Goal: Check status: Check status

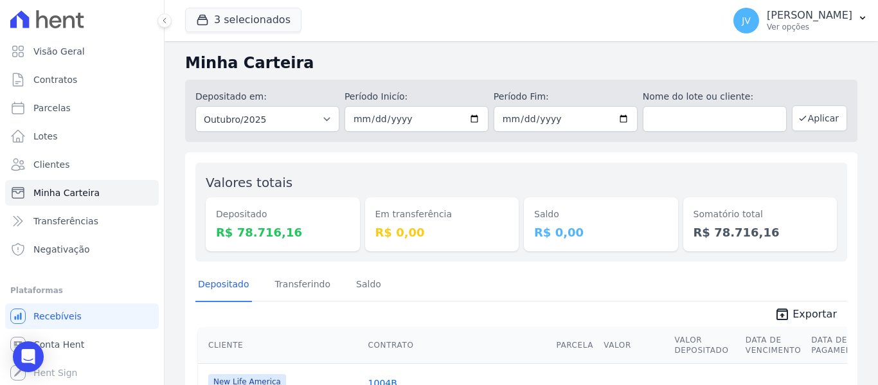
scroll to position [129, 0]
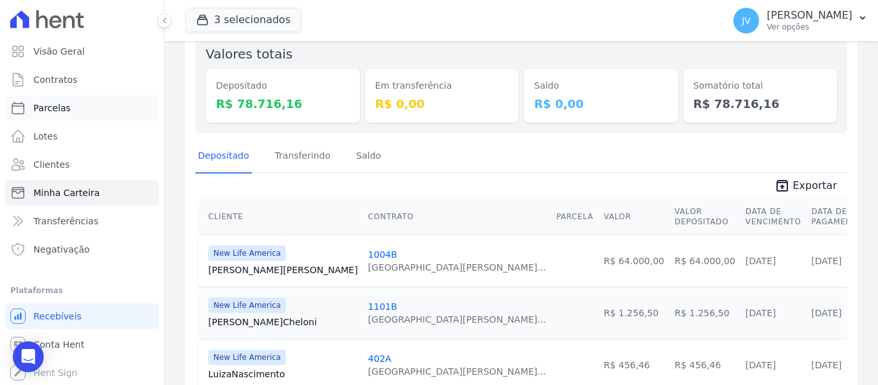
click at [72, 110] on link "Parcelas" at bounding box center [82, 108] width 154 height 26
select select
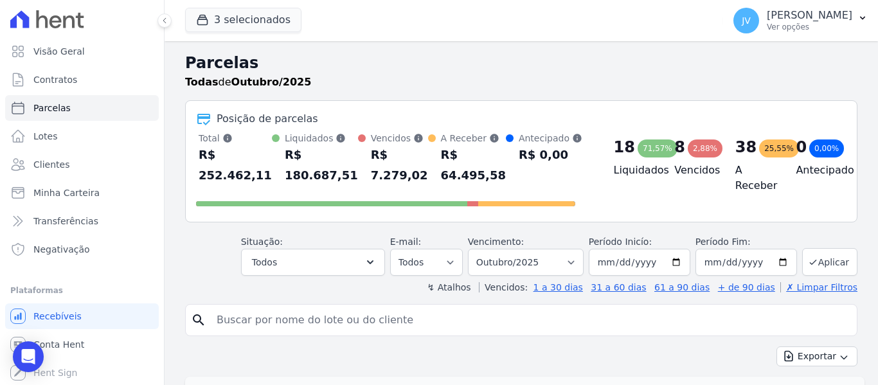
click at [307, 328] on input "search" at bounding box center [530, 320] width 643 height 26
type input "[PERSON_NAME]"
select select
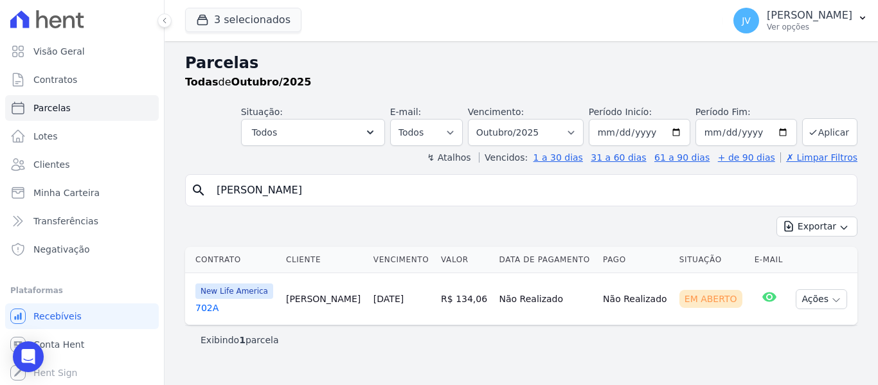
click at [375, 303] on link "[DATE]" at bounding box center [388, 299] width 30 height 10
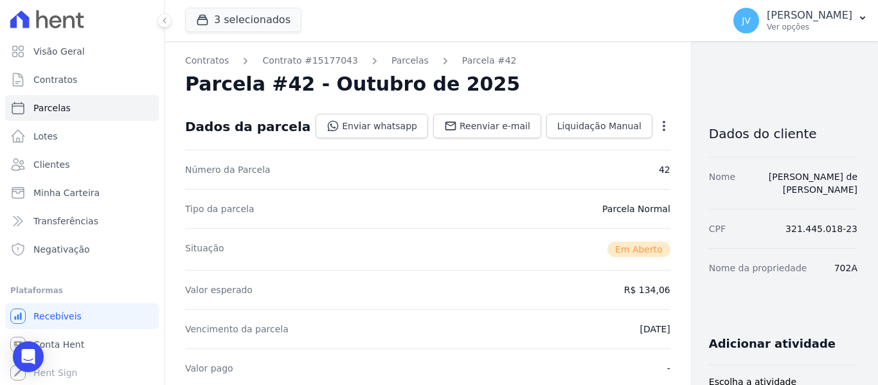
click at [407, 56] on ol "Contratos Contrato #15177043 [GEOGRAPHIC_DATA] Parcela #42" at bounding box center [350, 60] width 331 height 13
click at [391, 66] on link "Parcelas" at bounding box center [409, 60] width 37 height 13
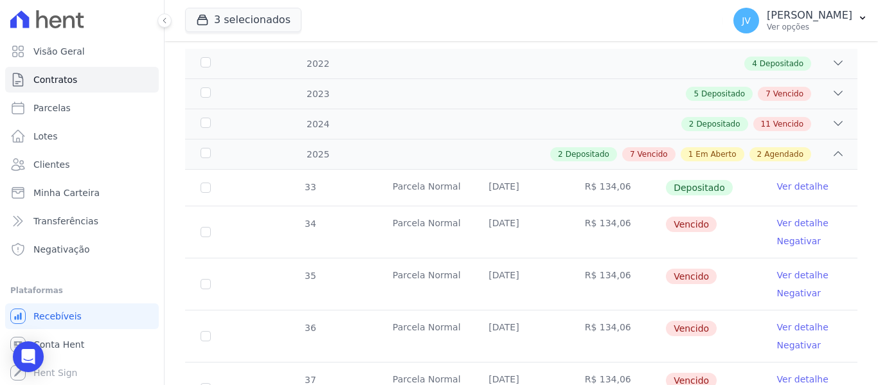
scroll to position [193, 0]
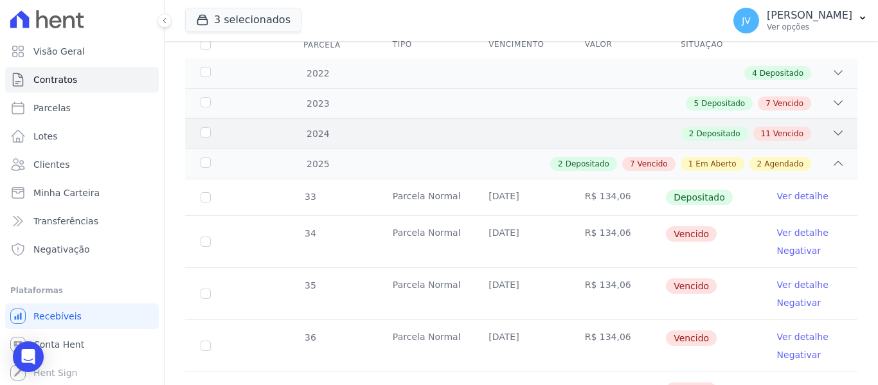
click at [524, 132] on div "2024 2 Depositado 11 Vencido" at bounding box center [521, 133] width 672 height 30
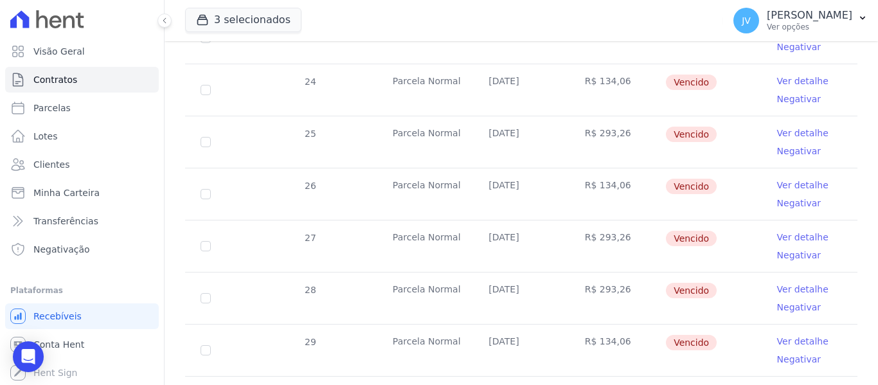
scroll to position [433, 0]
